Goal: Task Accomplishment & Management: Manage account settings

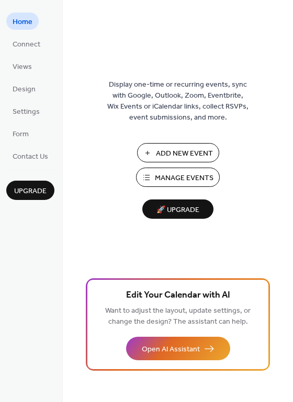
click at [173, 178] on span "Manage Events" at bounding box center [184, 178] width 59 height 11
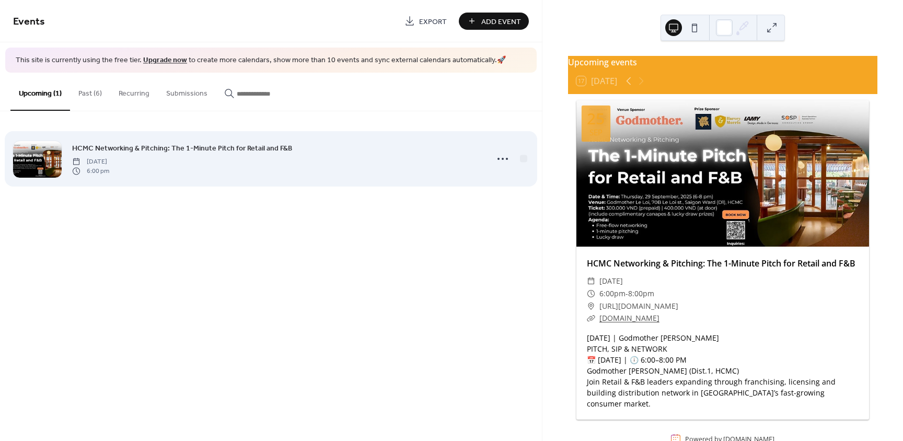
click at [224, 149] on span "HCMC Networking & Pitching: The 1-Minute Pitch for Retail and F&B" at bounding box center [182, 148] width 220 height 11
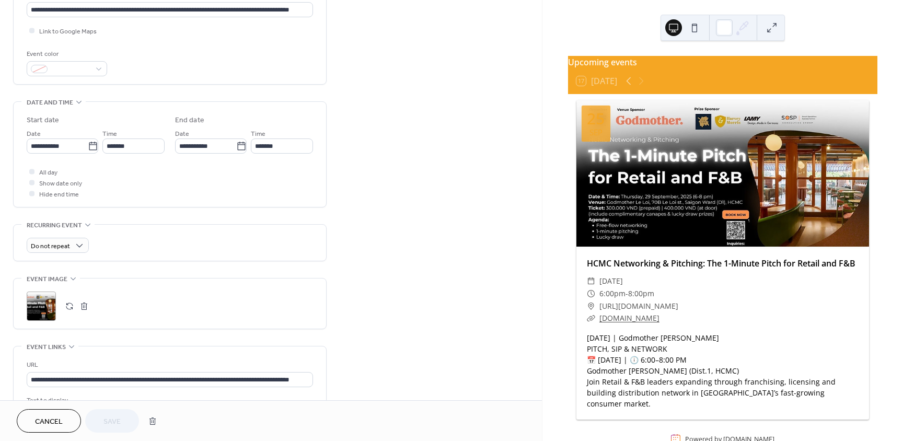
scroll to position [257, 0]
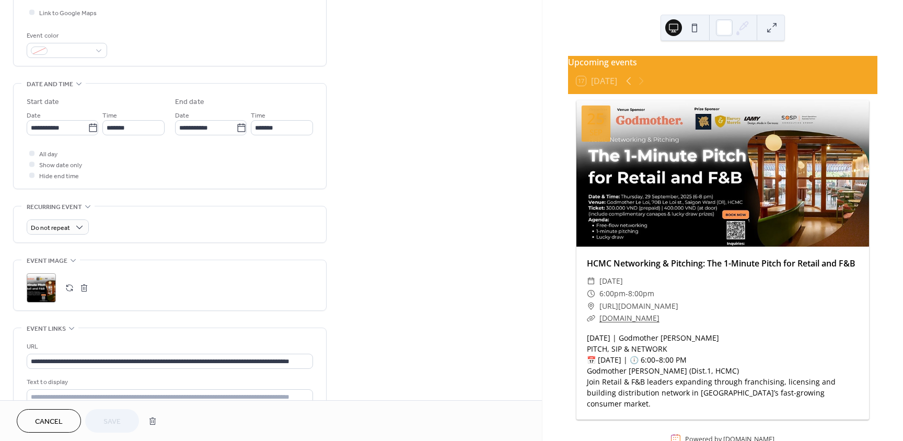
click at [68, 284] on button "button" at bounding box center [69, 288] width 15 height 15
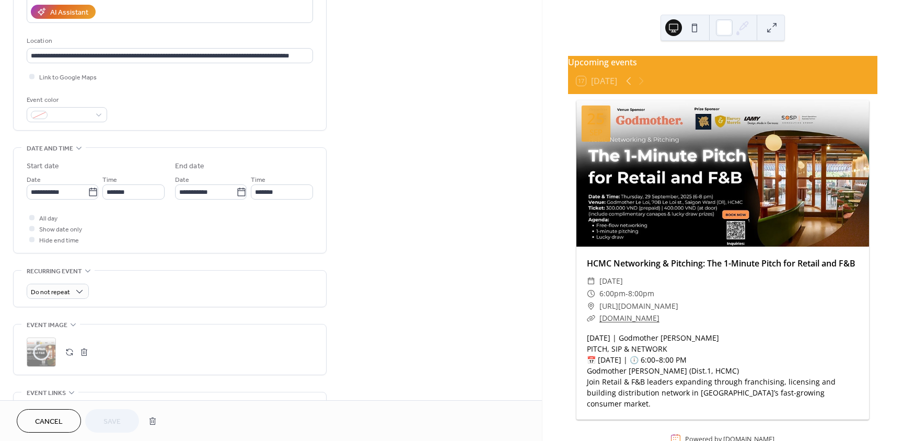
scroll to position [0, 0]
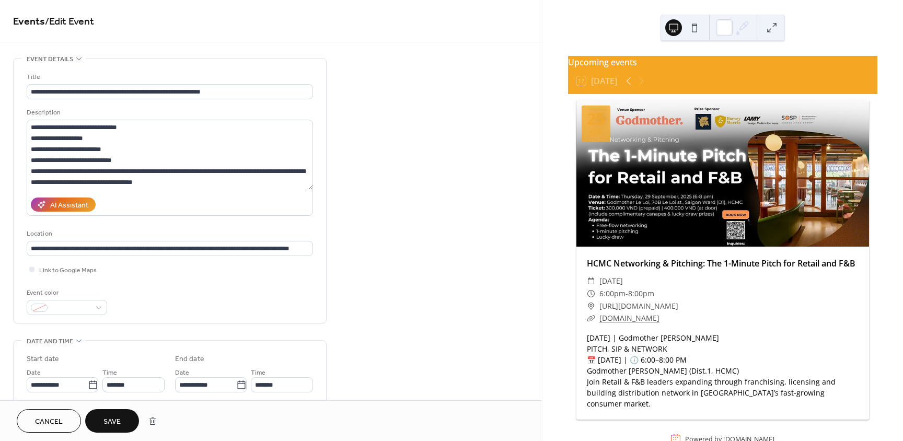
click at [115, 419] on span "Save" at bounding box center [111, 422] width 17 height 11
